Goal: Task Accomplishment & Management: Complete application form

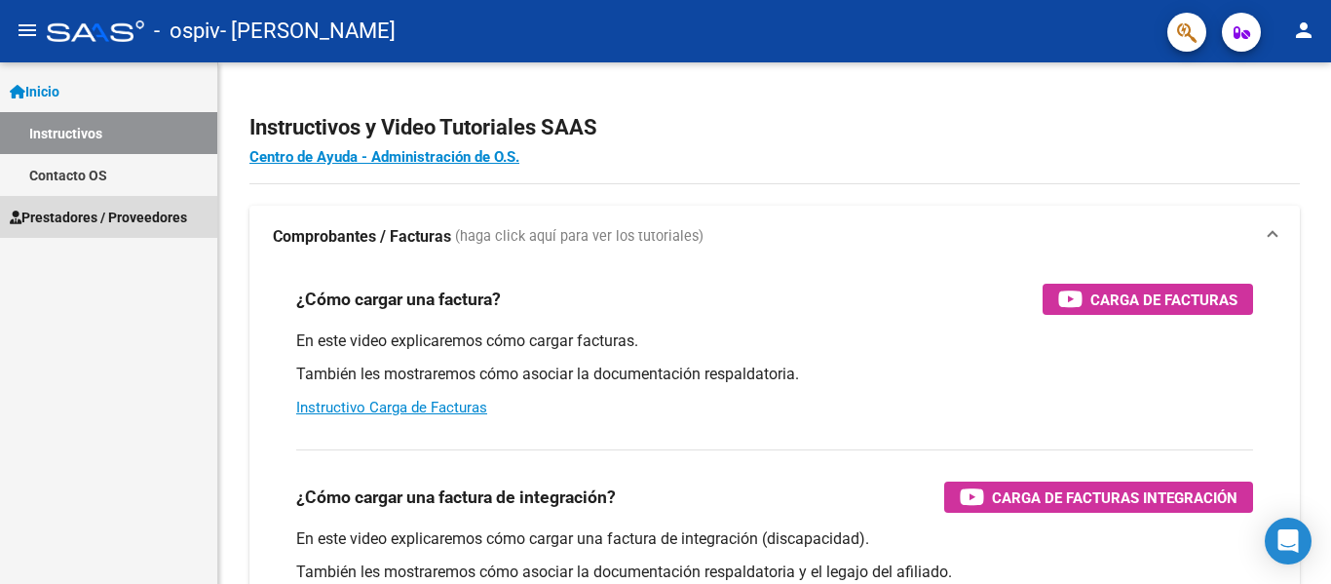
click at [89, 216] on span "Prestadores / Proveedores" at bounding box center [98, 217] width 177 height 21
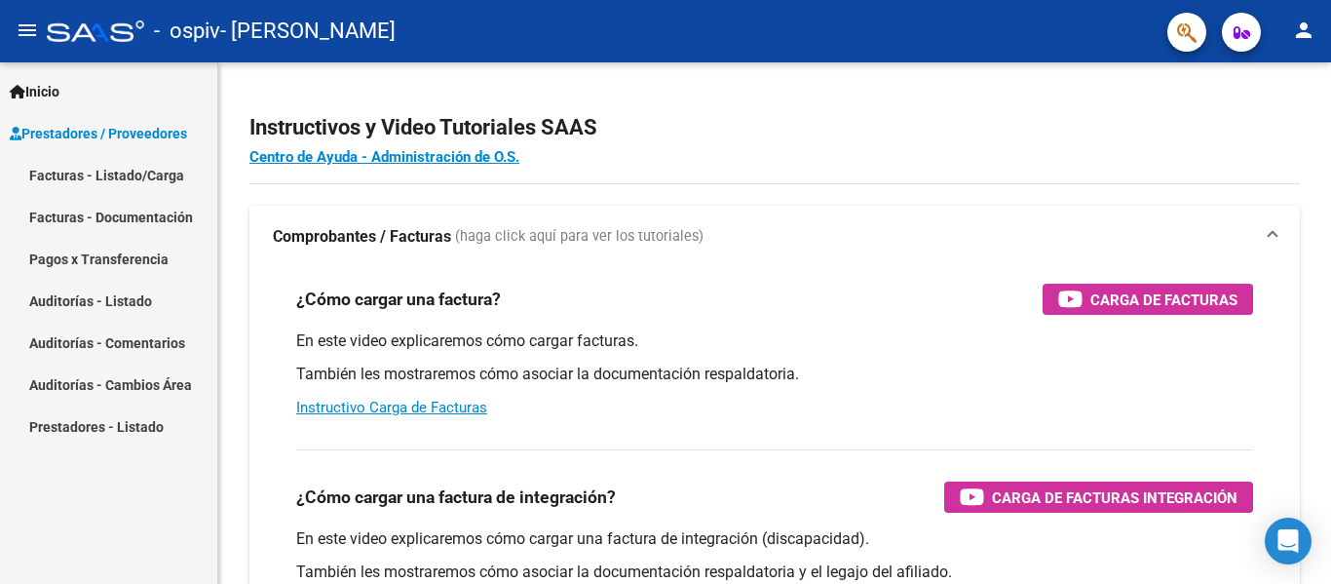
click at [100, 177] on link "Facturas - Listado/Carga" at bounding box center [108, 175] width 217 height 42
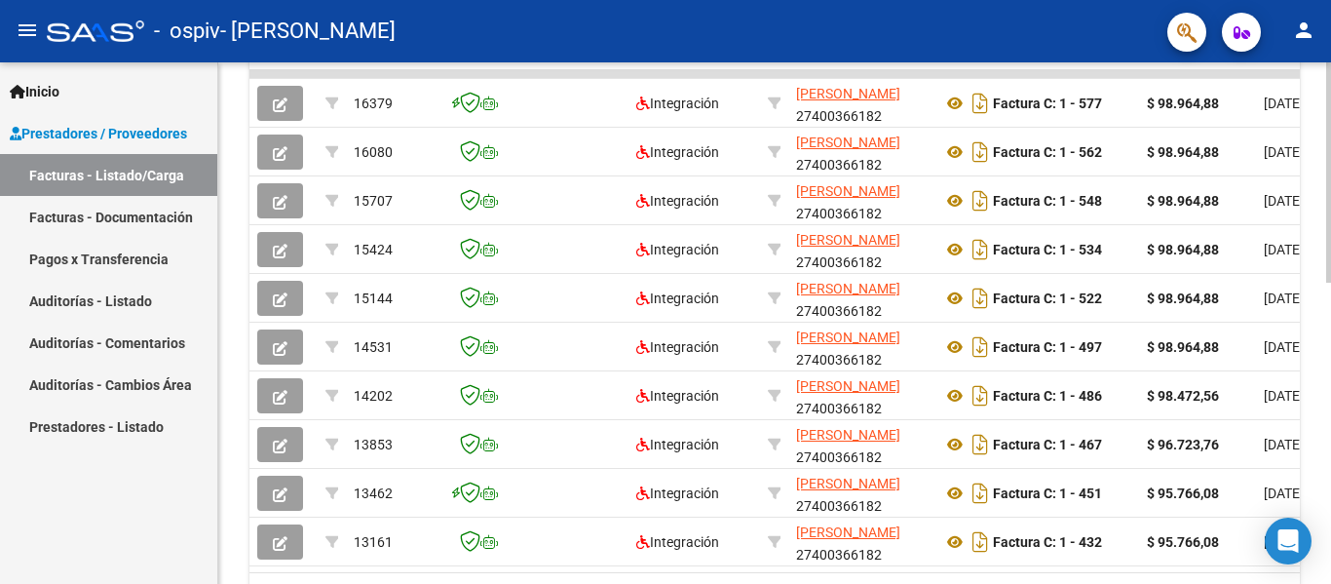
scroll to position [603, 0]
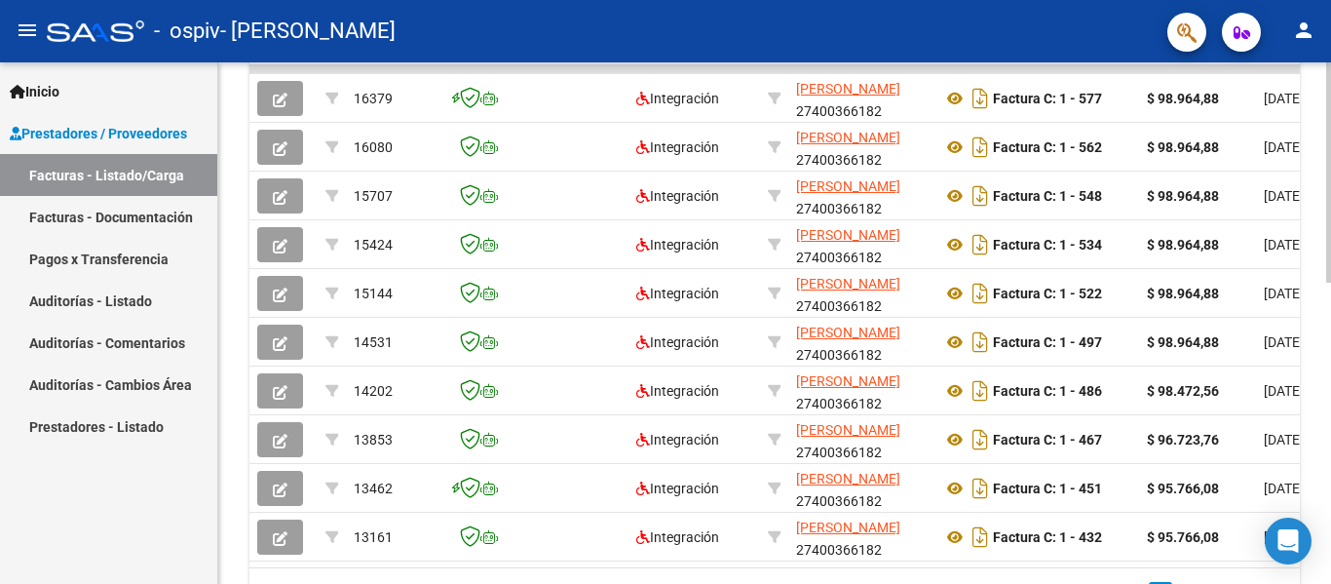
click at [1330, 365] on div at bounding box center [1329, 433] width 5 height 220
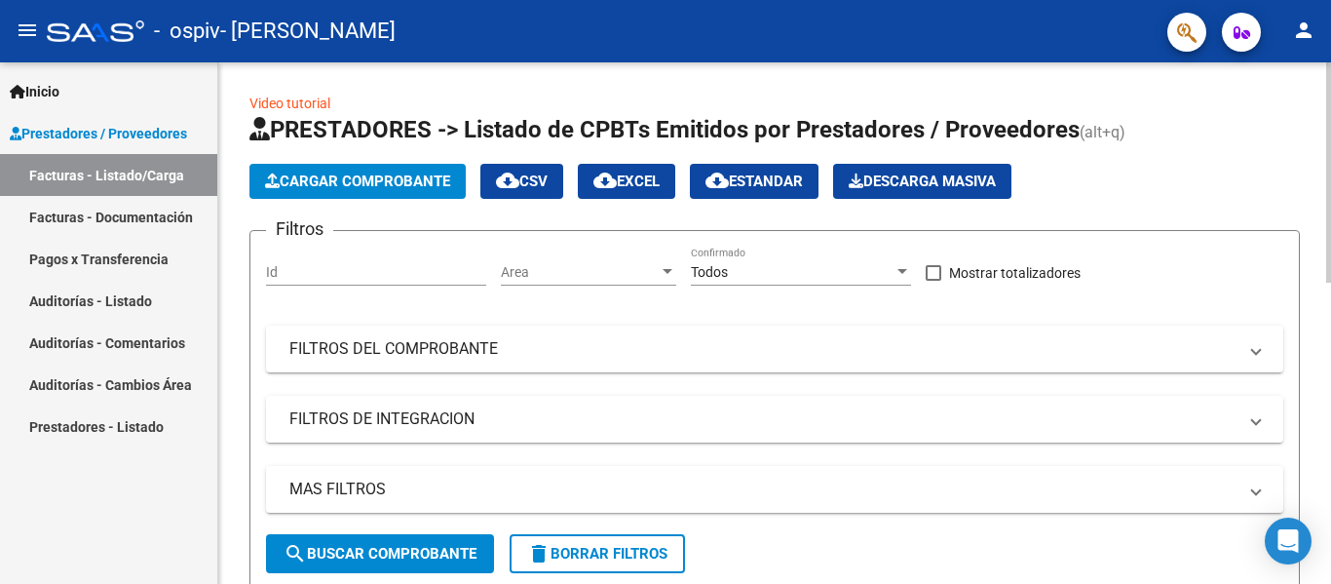
scroll to position [0, 0]
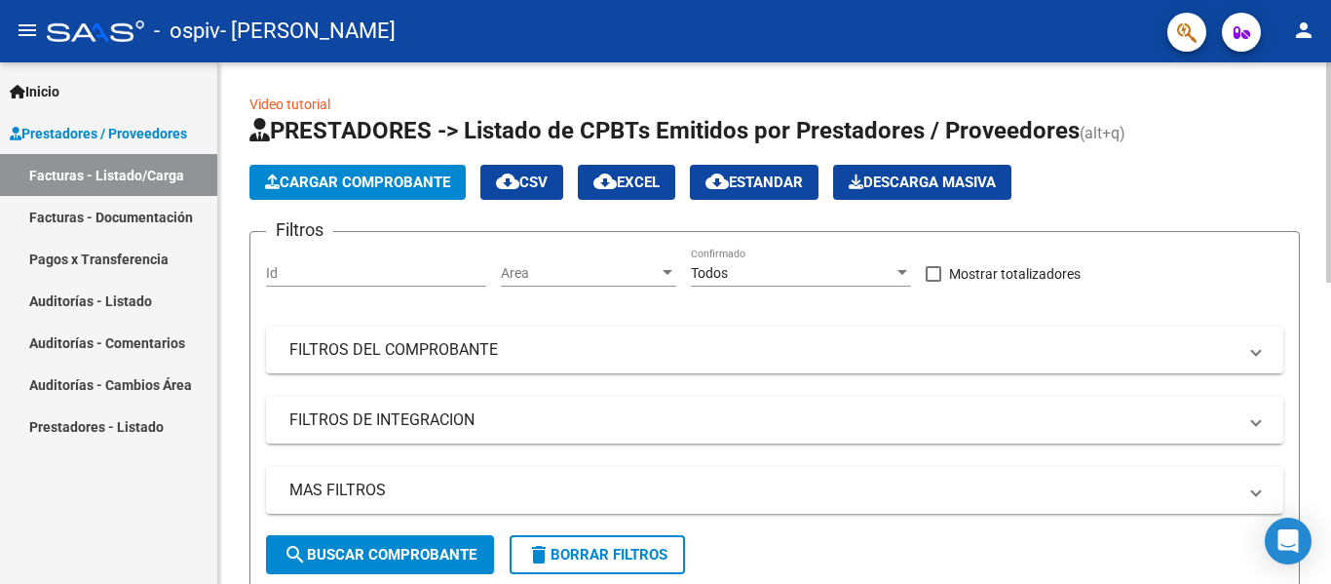
click at [380, 186] on span "Cargar Comprobante" at bounding box center [357, 182] width 185 height 18
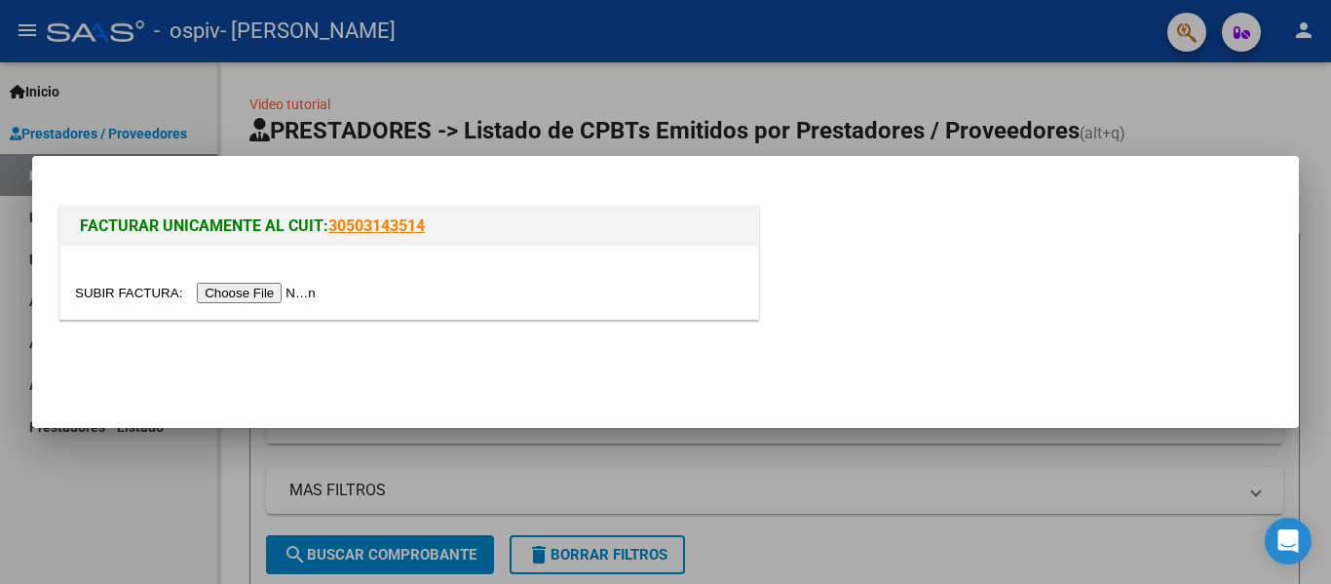
click at [269, 293] on input "file" at bounding box center [198, 293] width 247 height 20
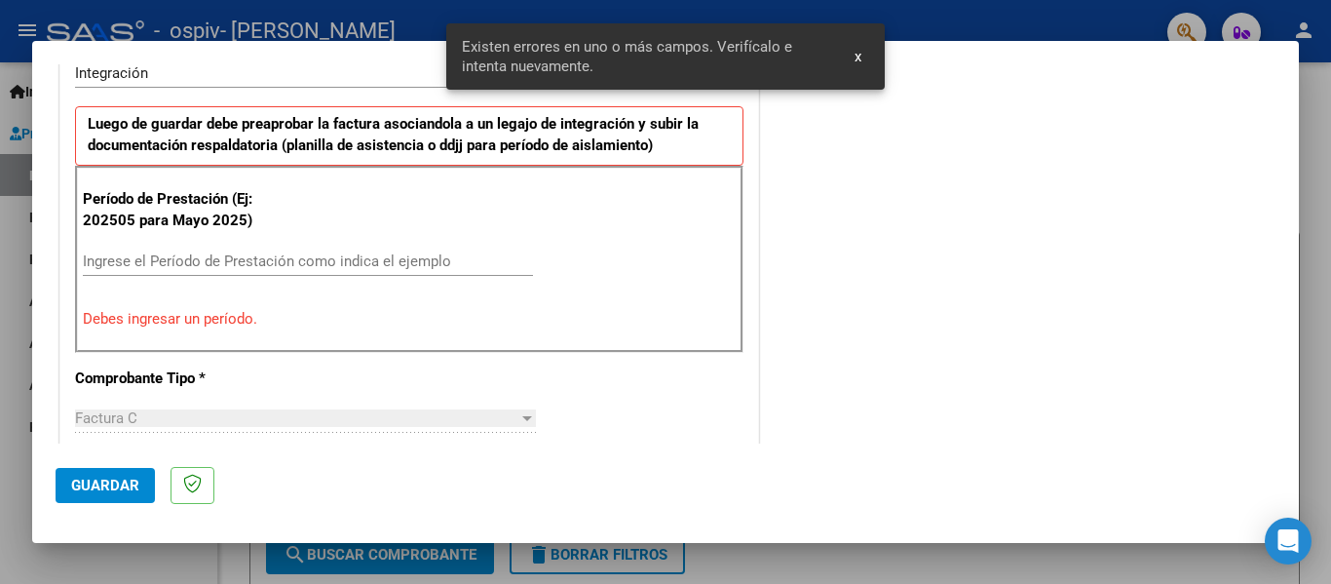
scroll to position [550, 0]
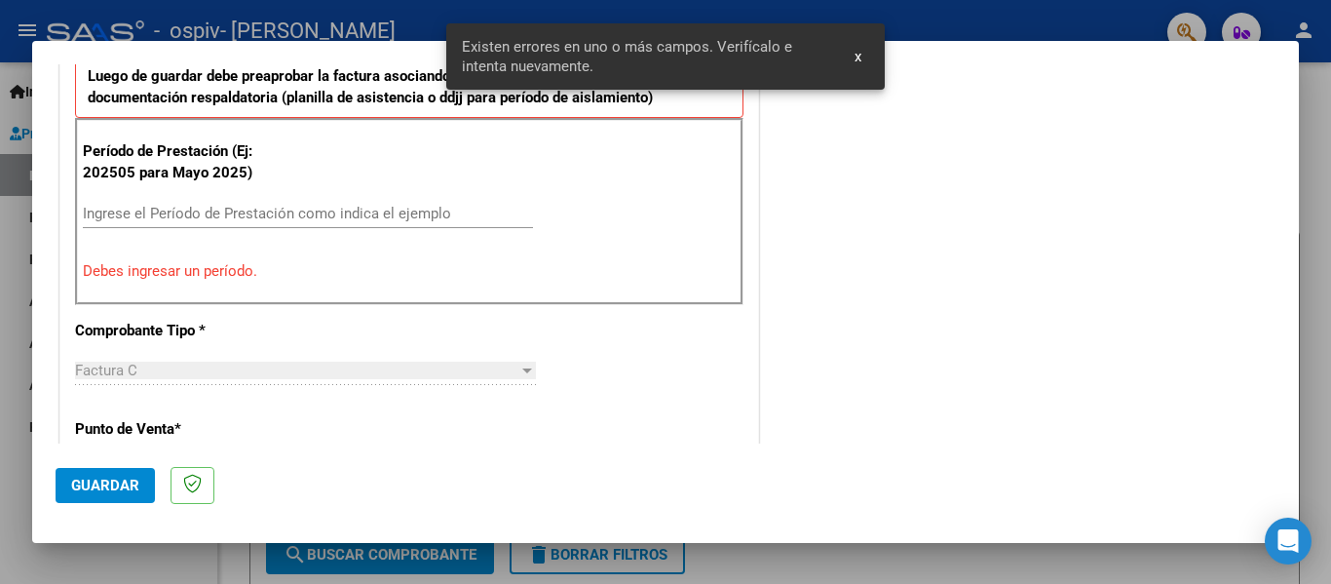
click at [288, 217] on input "Ingrese el Período de Prestación como indica el ejemplo" at bounding box center [308, 214] width 450 height 18
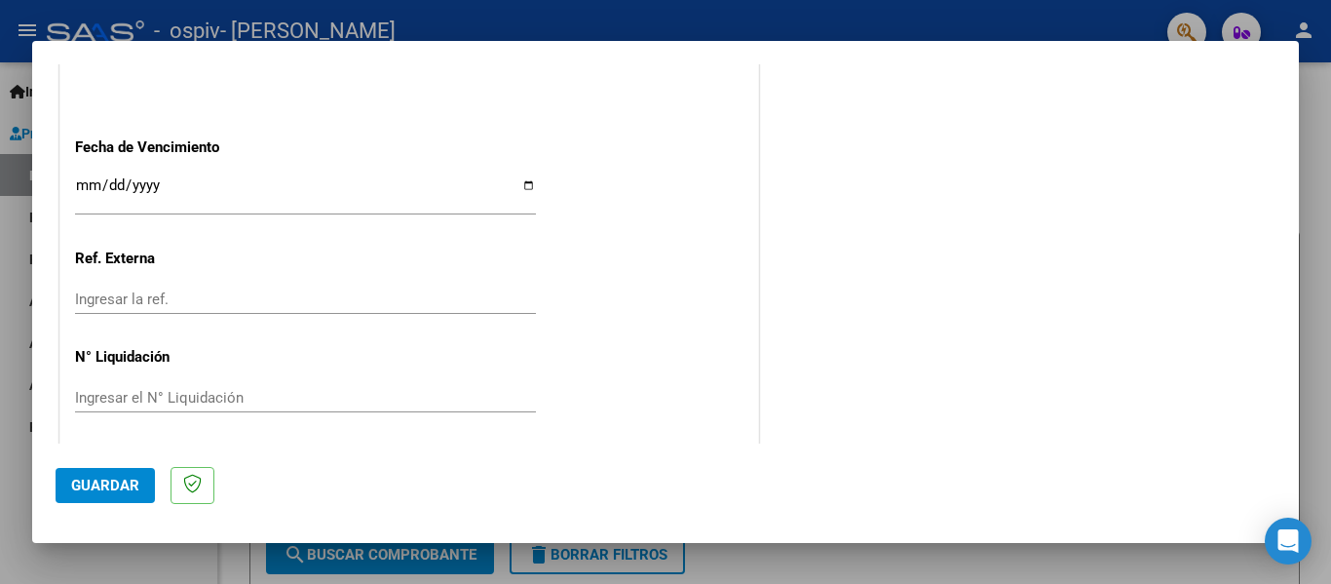
scroll to position [1336, 0]
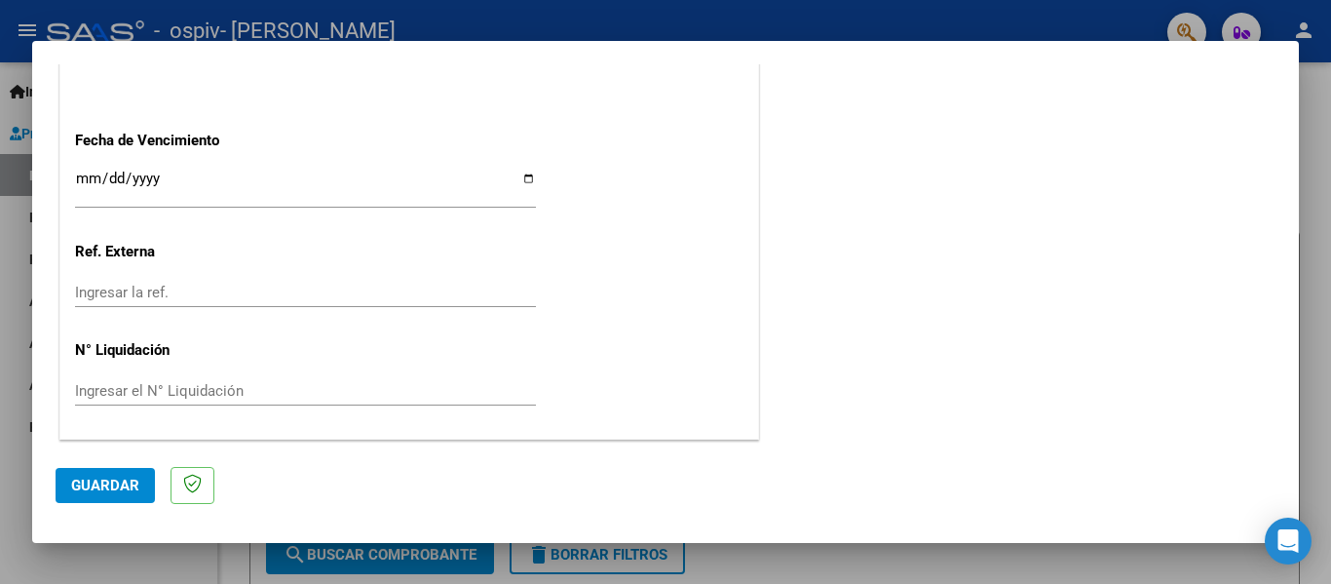
type input "202508"
click at [115, 491] on span "Guardar" at bounding box center [105, 486] width 68 height 18
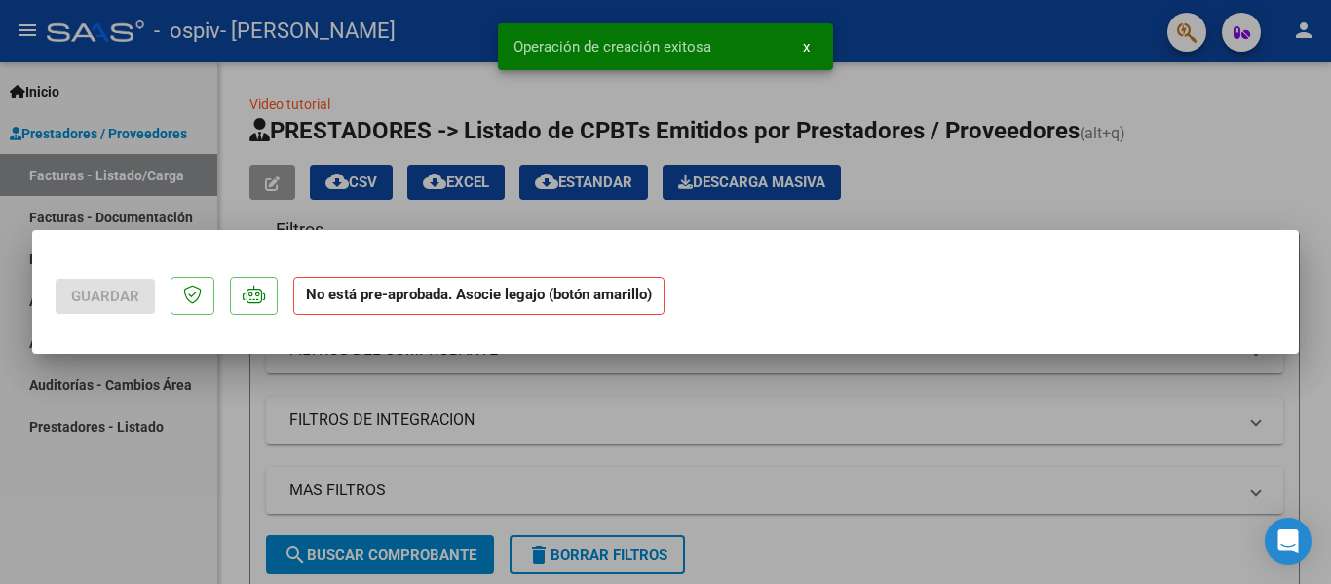
scroll to position [0, 0]
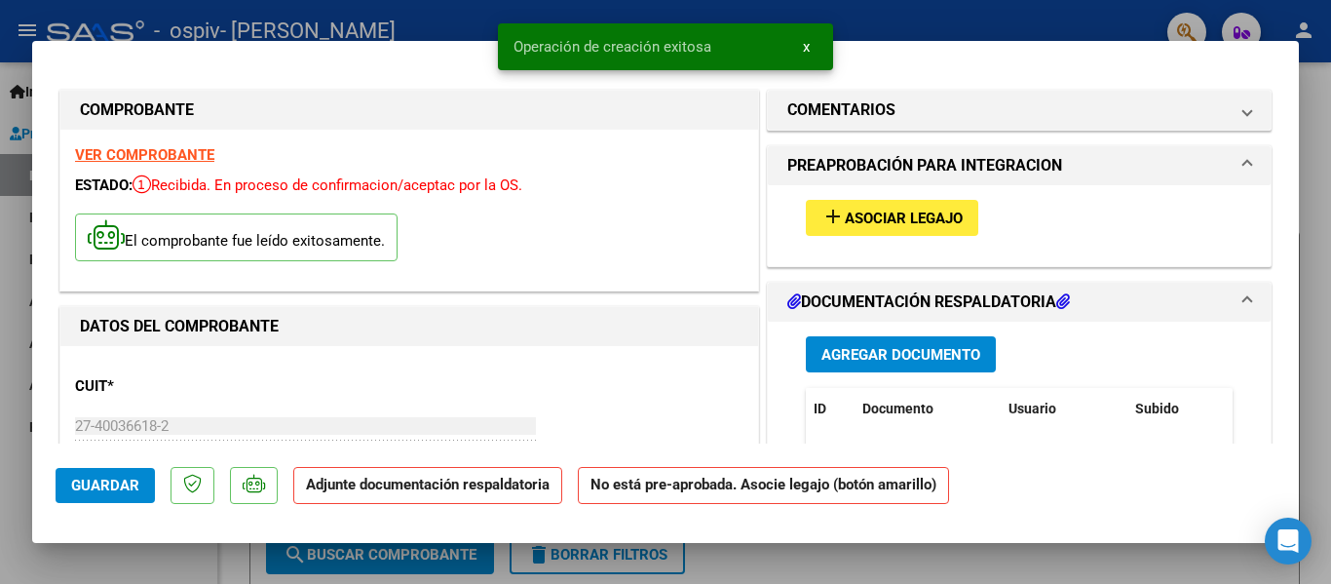
click at [857, 218] on span "Asociar Legajo" at bounding box center [904, 219] width 118 height 18
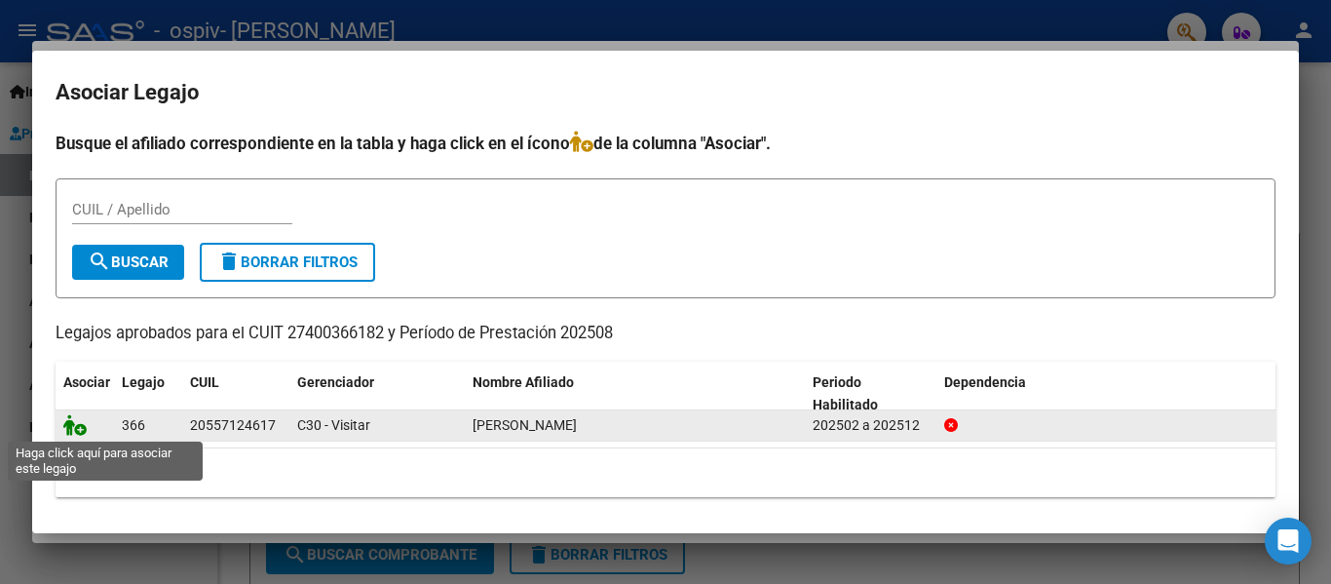
click at [79, 428] on icon at bounding box center [74, 424] width 23 height 21
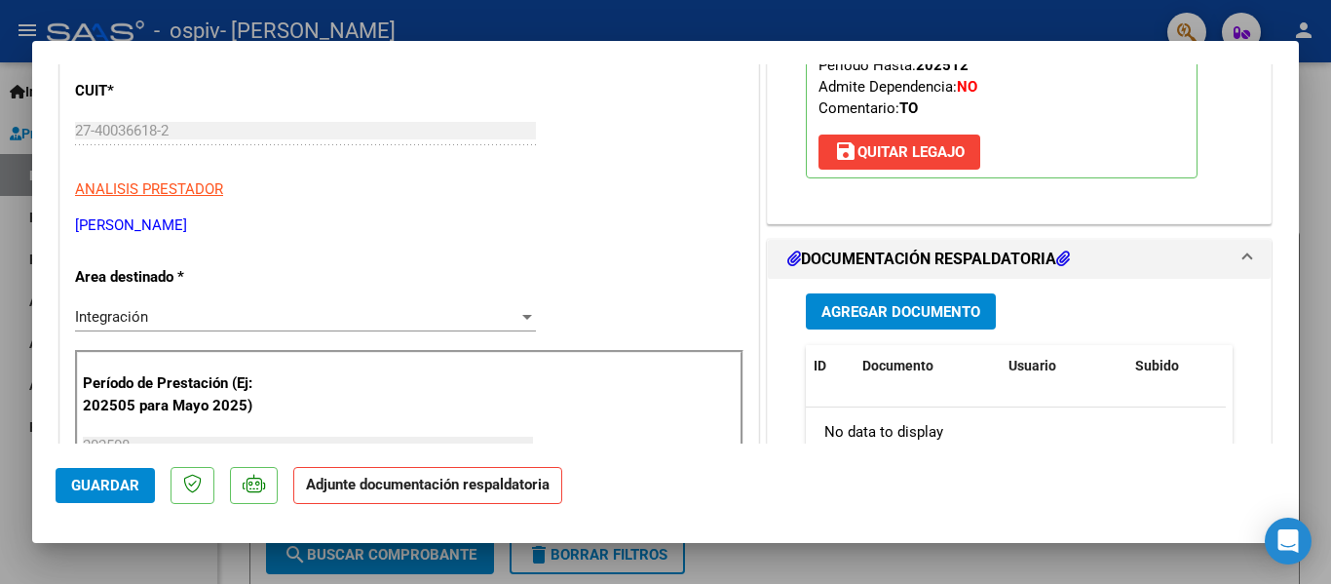
scroll to position [292, 0]
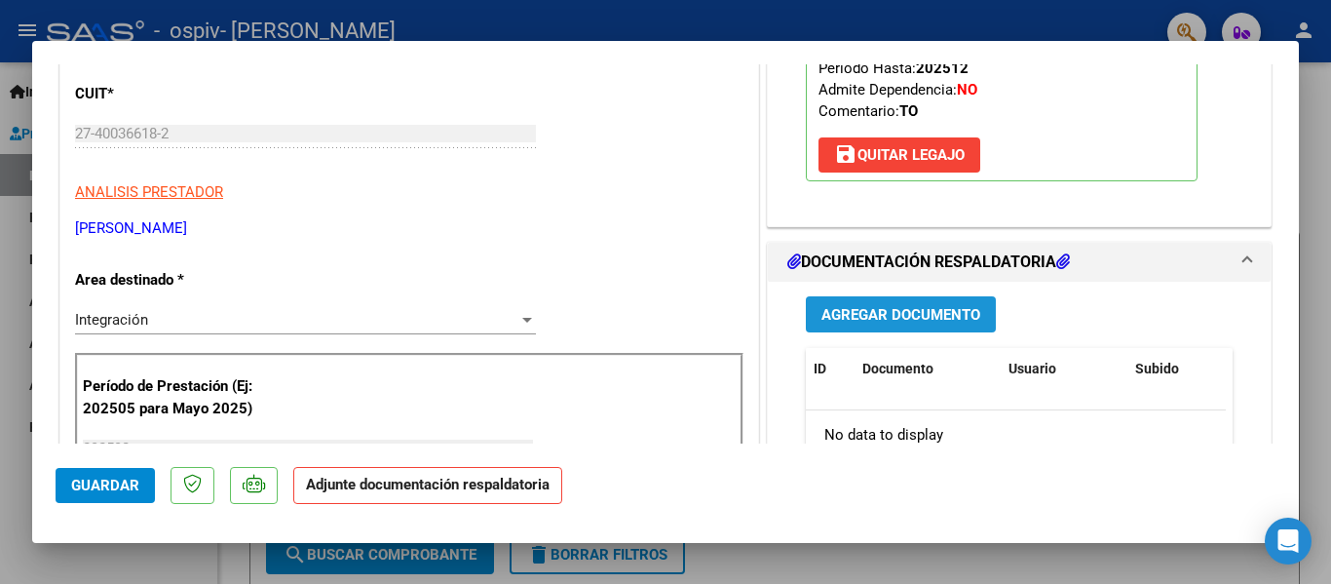
click at [873, 323] on span "Agregar Documento" at bounding box center [901, 315] width 159 height 18
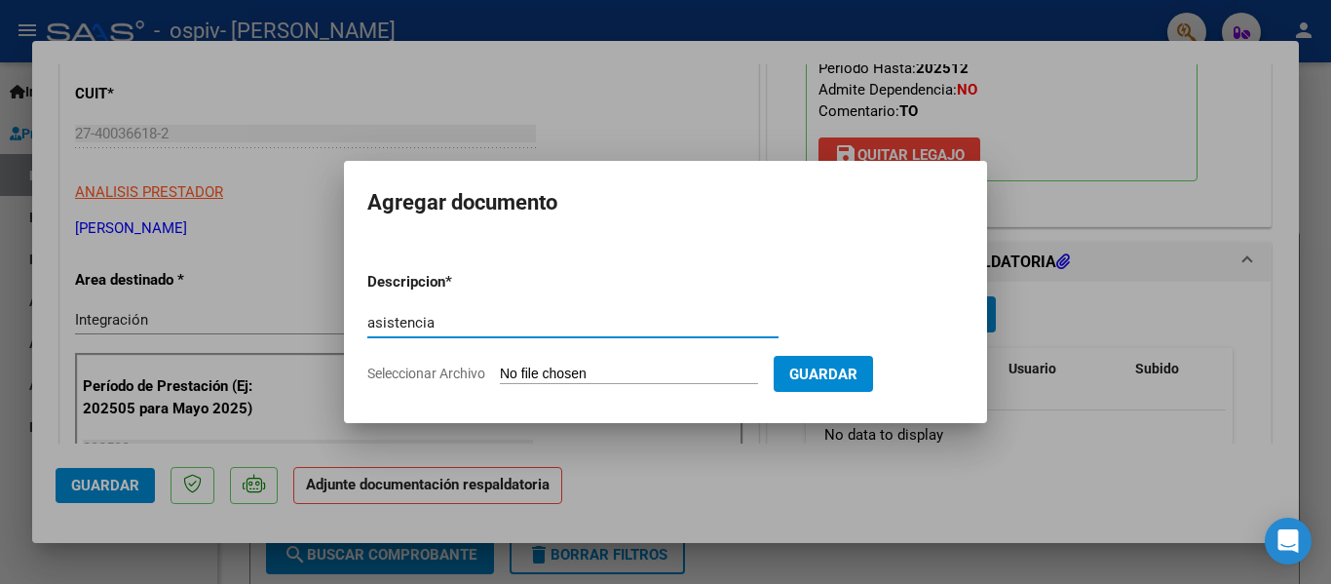
type input "asistencia"
click at [543, 371] on input "Seleccionar Archivo" at bounding box center [629, 374] width 258 height 19
type input "C:\fakepath\[PERSON_NAME] 082025.pdf"
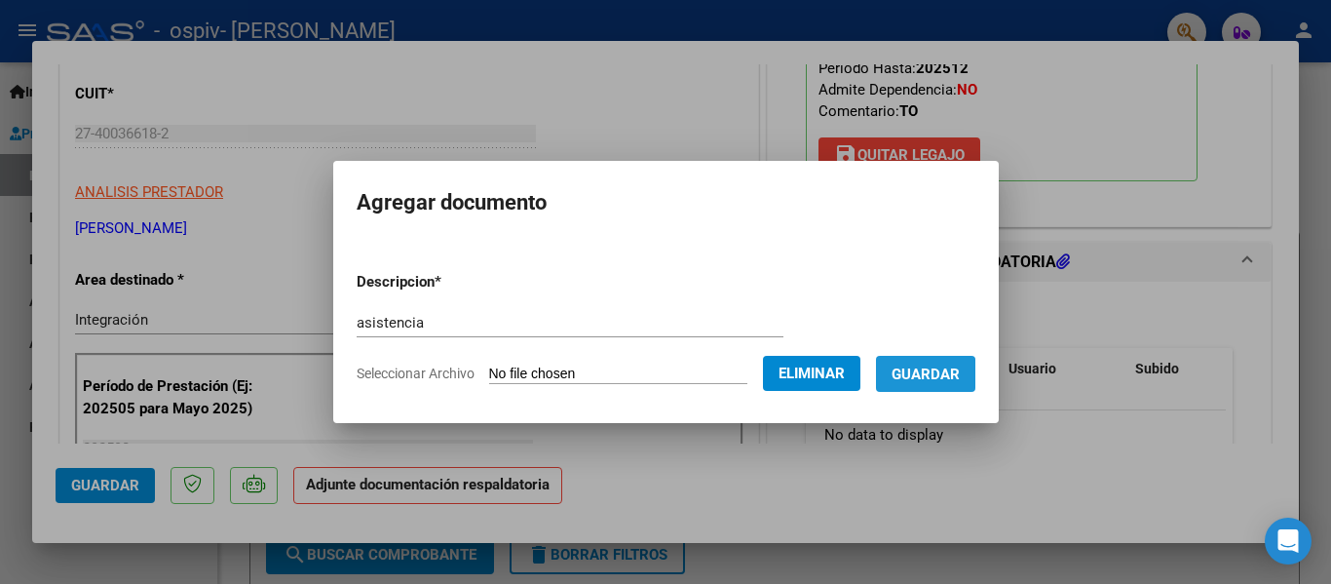
click at [946, 374] on span "Guardar" at bounding box center [926, 374] width 68 height 18
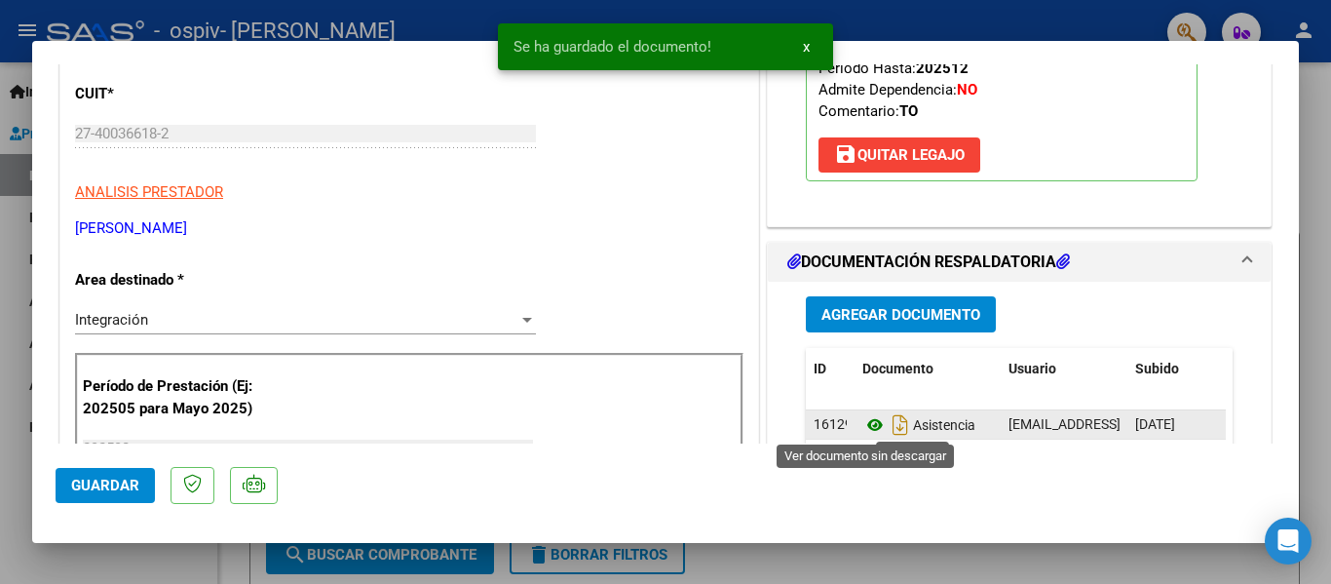
click at [872, 426] on icon at bounding box center [875, 424] width 25 height 23
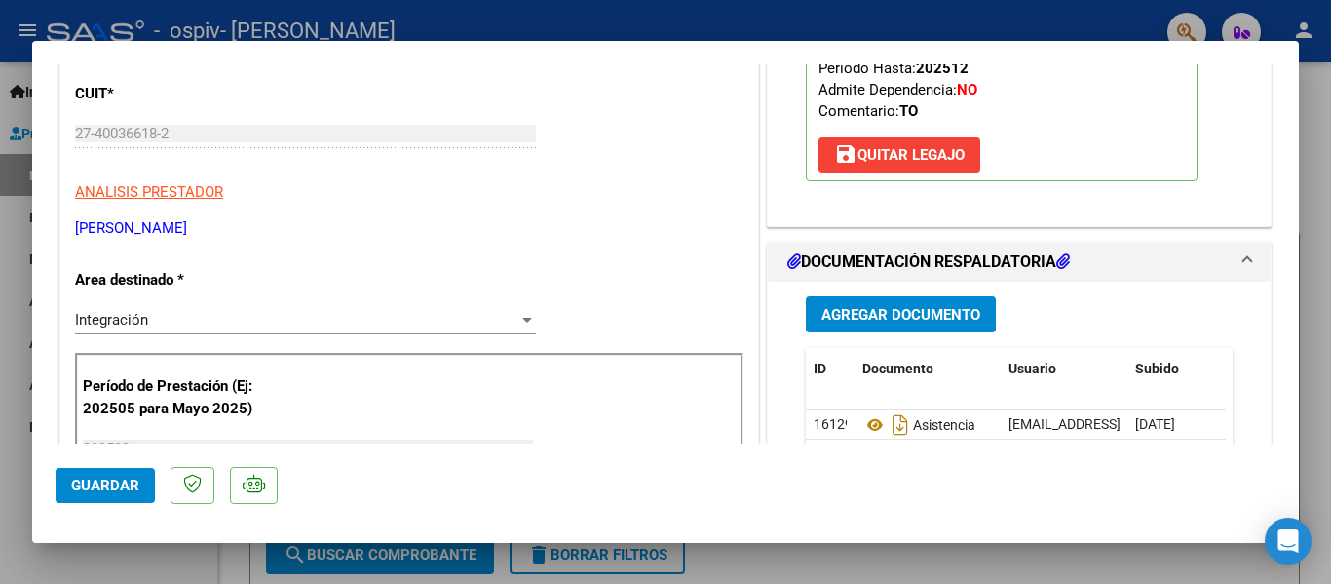
click at [924, 307] on span "Agregar Documento" at bounding box center [901, 315] width 159 height 18
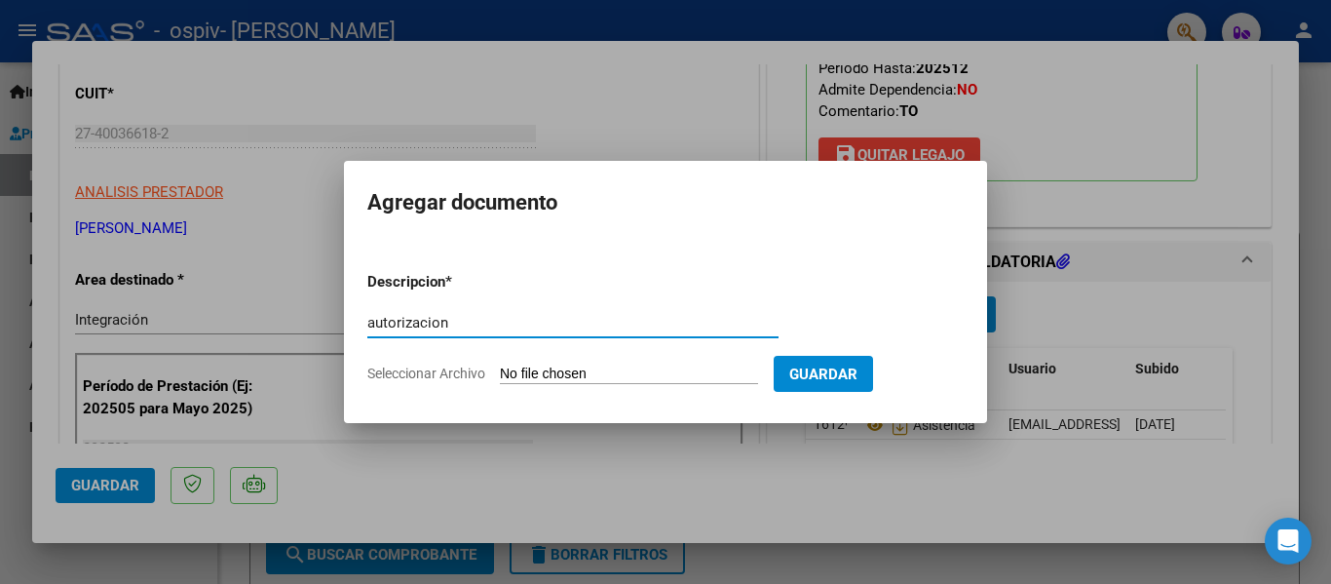
type input "autorizacion"
click at [686, 366] on input "Seleccionar Archivo" at bounding box center [629, 374] width 258 height 19
type input "C:\fakepath\[PERSON_NAME] TO 2025.pdf"
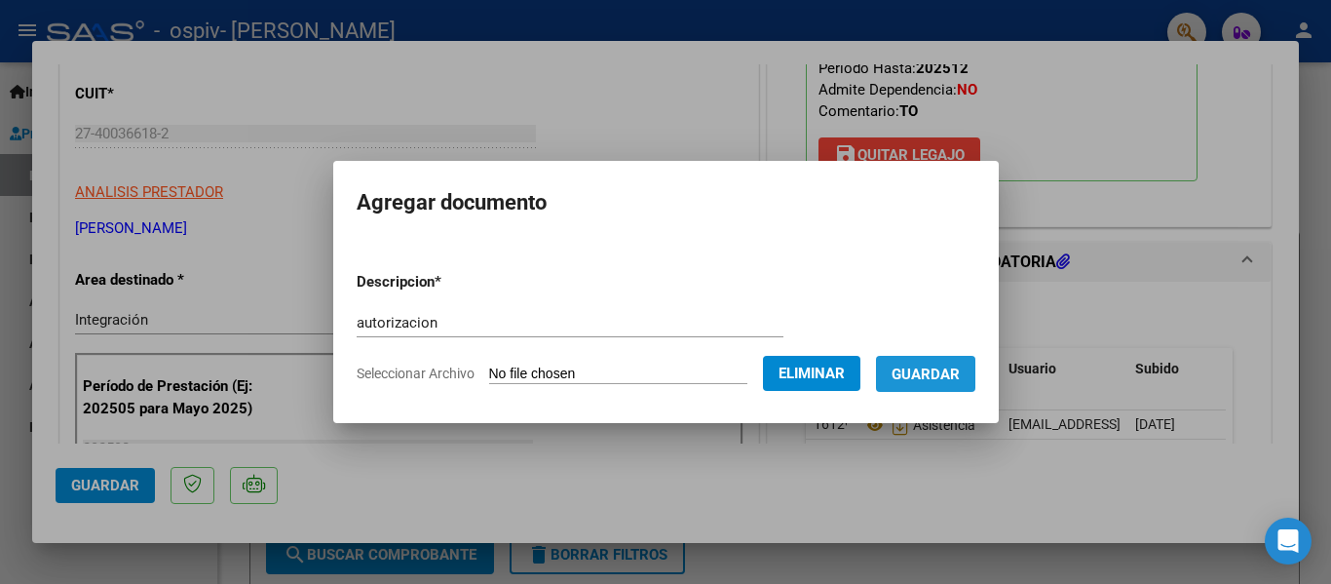
click at [936, 378] on span "Guardar" at bounding box center [926, 374] width 68 height 18
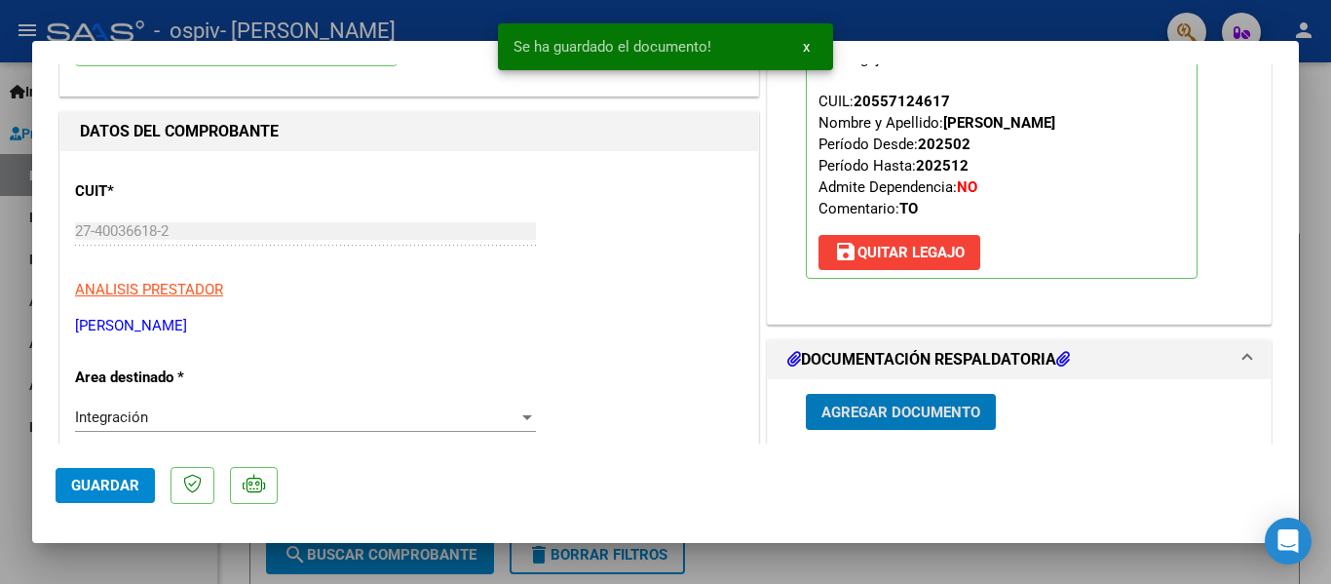
scroll to position [487, 0]
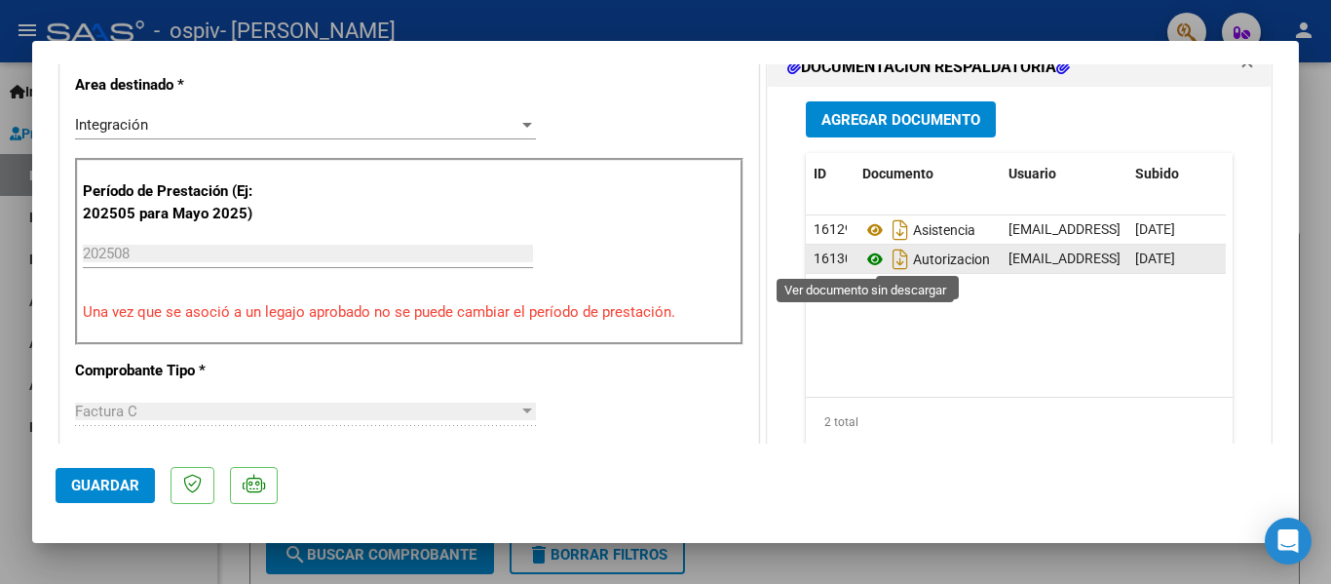
click at [866, 258] on icon at bounding box center [875, 259] width 25 height 23
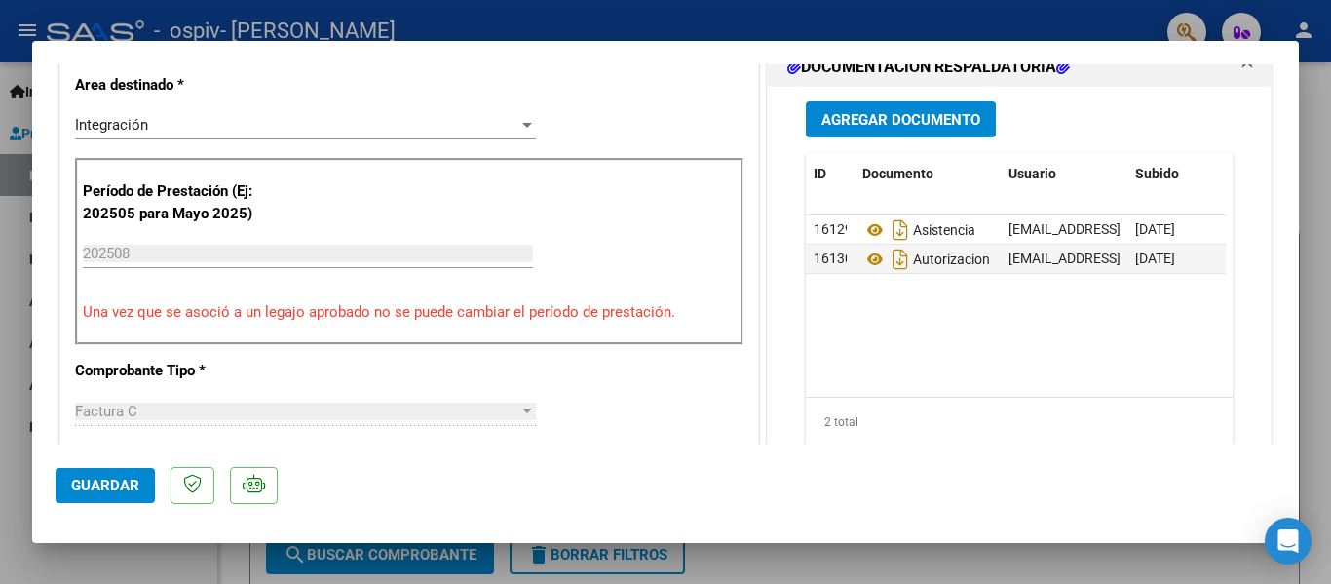
click at [111, 481] on span "Guardar" at bounding box center [105, 486] width 68 height 18
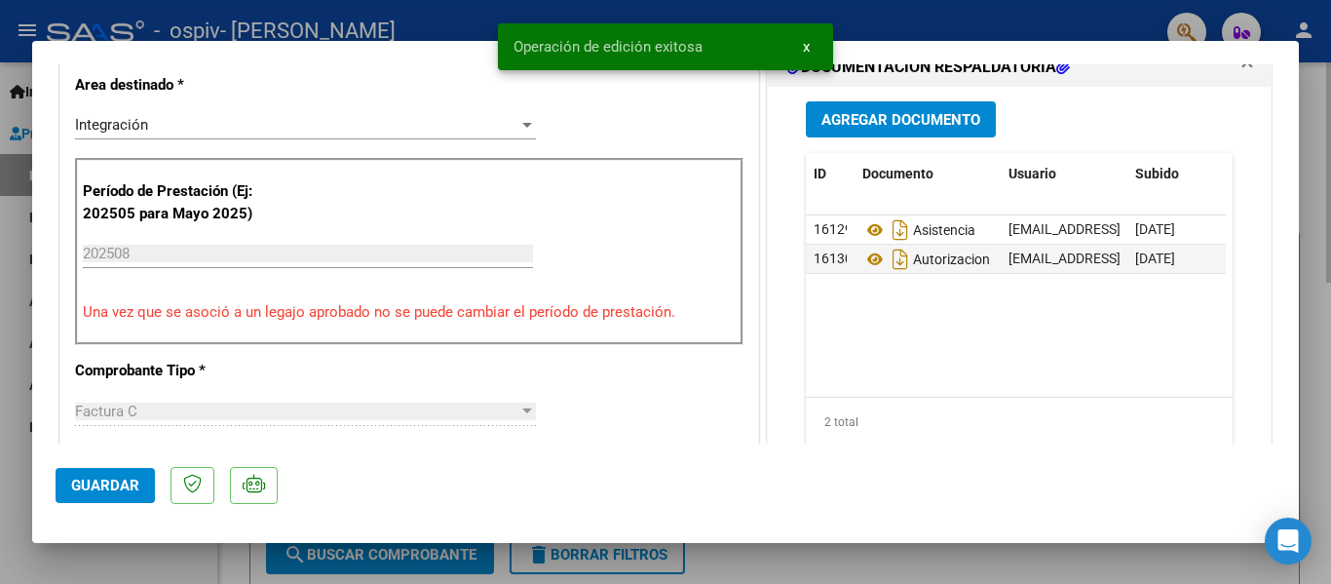
click at [1320, 206] on div at bounding box center [665, 292] width 1331 height 584
type input "$ 0,00"
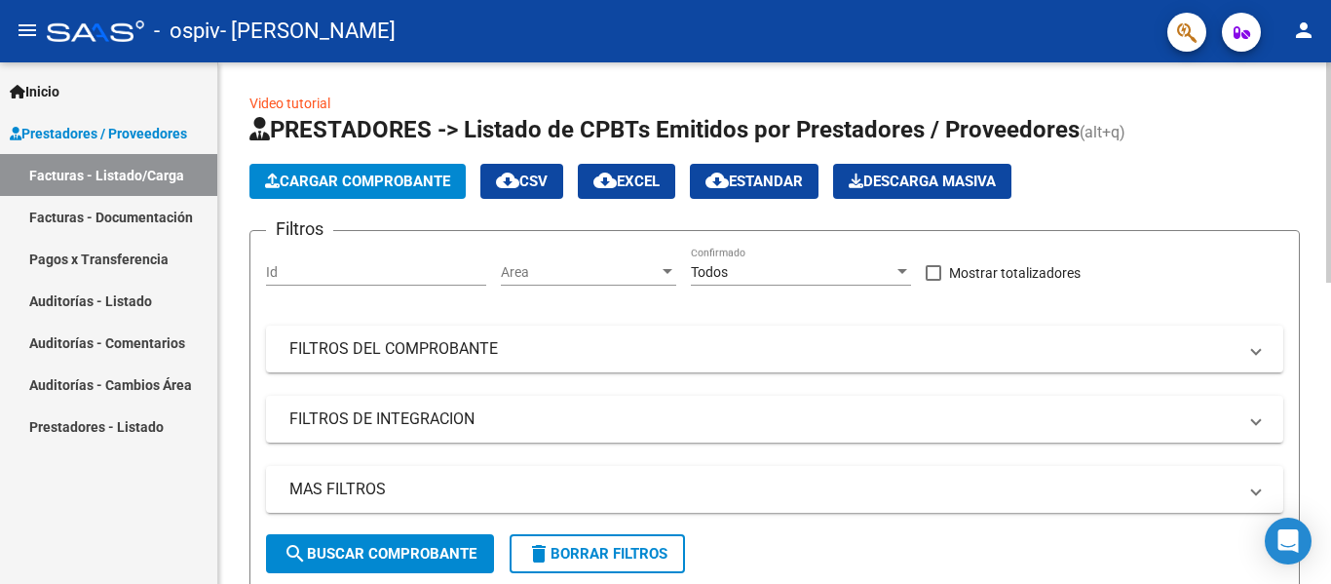
scroll to position [0, 0]
